Goal: Transaction & Acquisition: Purchase product/service

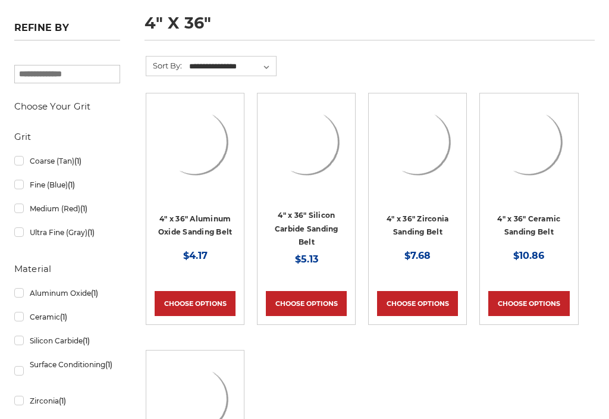
scroll to position [171, 0]
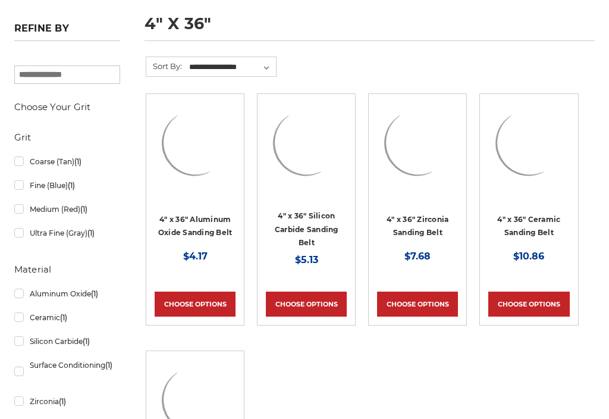
click at [533, 307] on link "Choose Options" at bounding box center [528, 303] width 81 height 25
